Goal: Browse casually

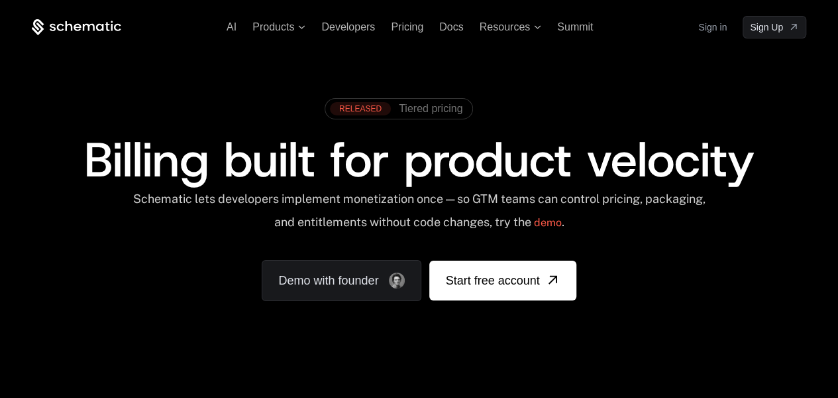
click at [836, 226] on div "RELEASED Tiered pricing Billing built for product velocity Schematic lets devel…" at bounding box center [419, 195] width 838 height 315
click at [730, 247] on div "RELEASED Tiered pricing Billing built for product velocity Schematic lets devel…" at bounding box center [419, 195] width 775 height 209
